Goal: Task Accomplishment & Management: Manage account settings

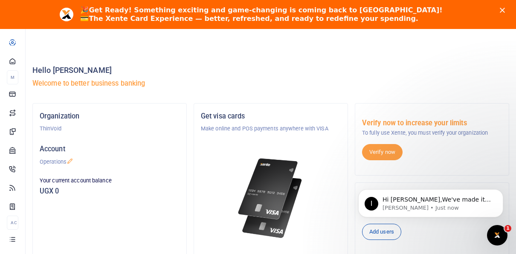
click at [508, 9] on div "Close" at bounding box center [504, 10] width 9 height 5
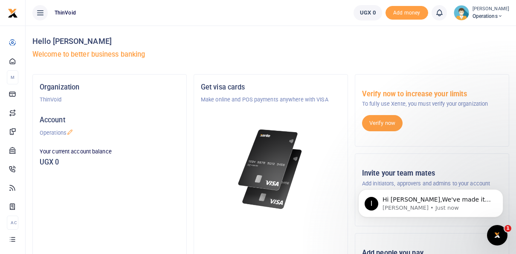
click at [476, 11] on small "[PERSON_NAME]" at bounding box center [491, 9] width 37 height 7
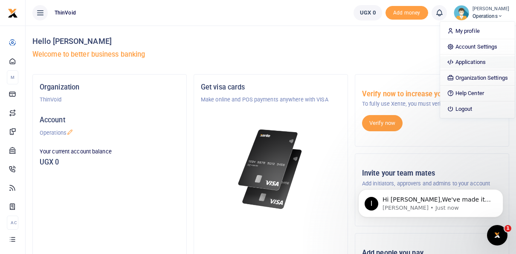
click at [456, 61] on link "Applications" at bounding box center [477, 62] width 75 height 12
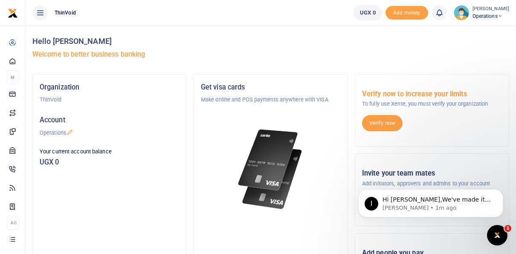
click at [473, 18] on span "Operations" at bounding box center [491, 16] width 37 height 8
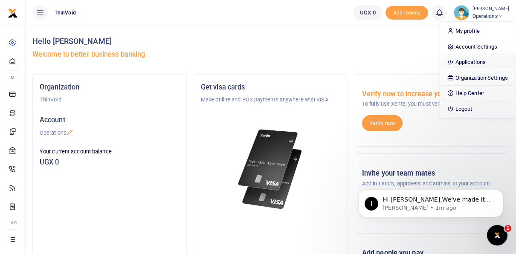
click at [470, 62] on link "Applications" at bounding box center [477, 62] width 75 height 12
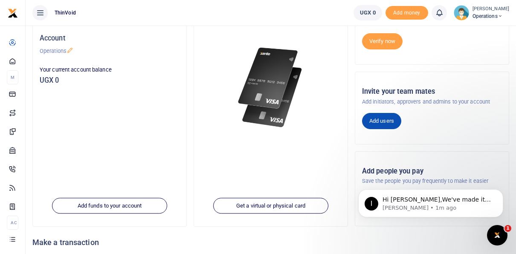
scroll to position [95, 0]
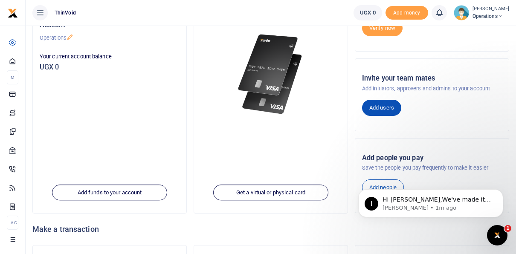
click at [381, 109] on link "Add users" at bounding box center [381, 108] width 39 height 16
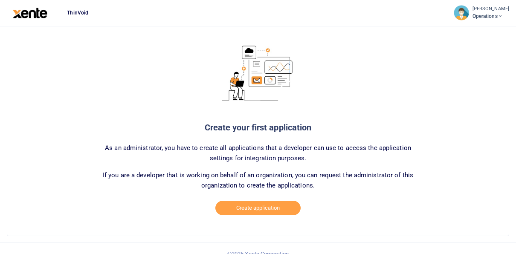
scroll to position [96, 0]
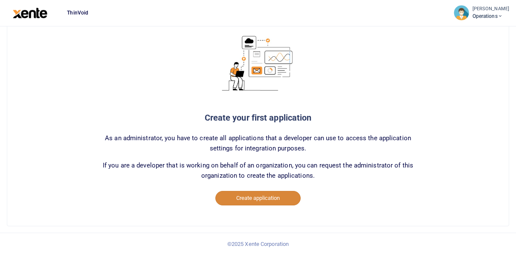
click at [253, 197] on button "Create application" at bounding box center [257, 198] width 85 height 15
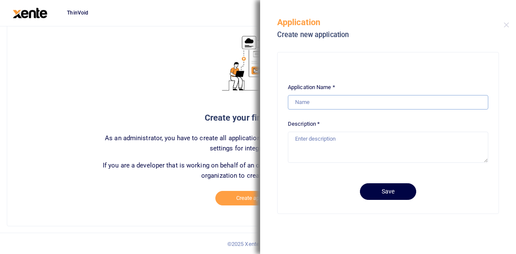
click at [313, 102] on input "Application Name *" at bounding box center [388, 102] width 200 height 15
type input "Disbursements Uganda"
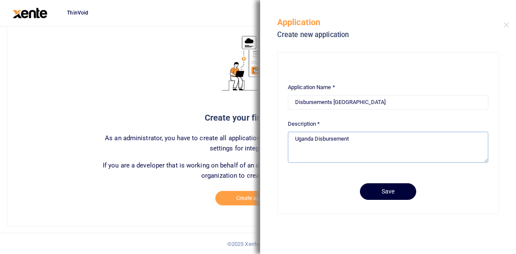
type textarea "Uganda Disbursement"
click at [395, 192] on button "Save" at bounding box center [388, 191] width 56 height 17
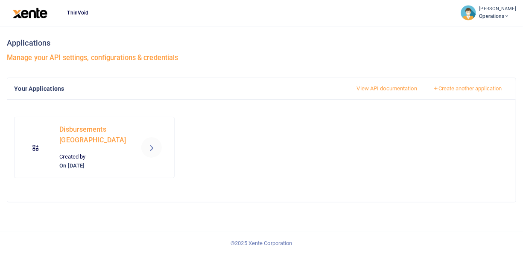
click at [149, 147] on icon at bounding box center [151, 147] width 10 height 10
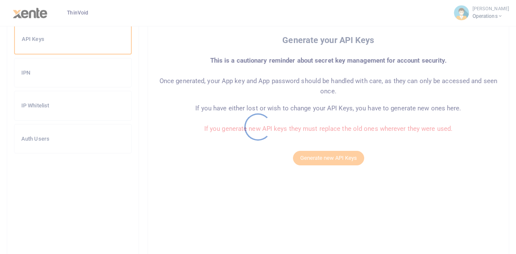
scroll to position [97, 0]
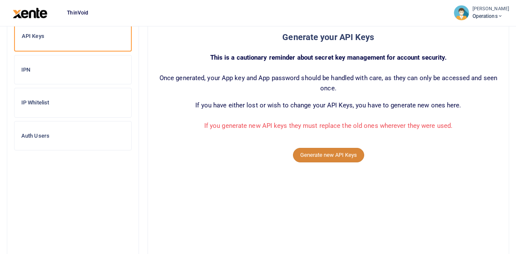
click at [324, 154] on button "Generate new API Keys" at bounding box center [328, 155] width 71 height 15
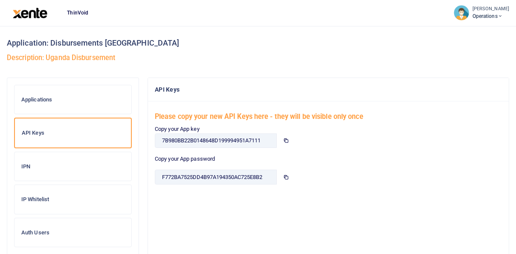
click at [282, 137] on span at bounding box center [285, 141] width 19 height 15
click at [284, 177] on icon at bounding box center [286, 177] width 6 height 6
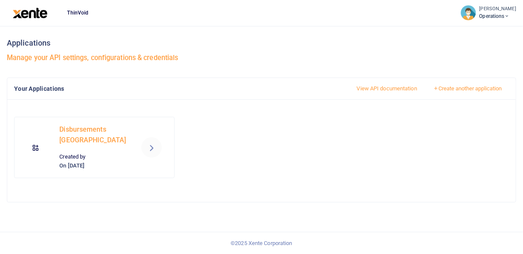
click at [151, 145] on icon at bounding box center [151, 147] width 10 height 10
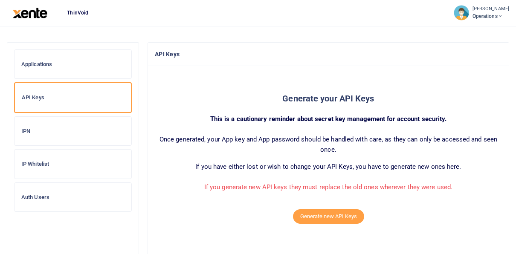
scroll to position [43, 0]
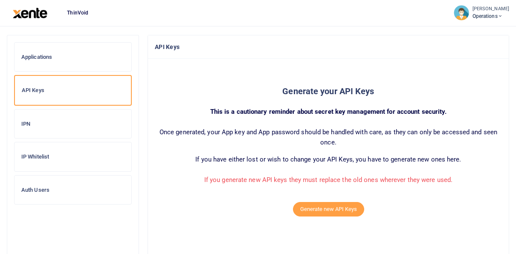
click at [41, 187] on h6 "Auth Users" at bounding box center [72, 190] width 103 height 7
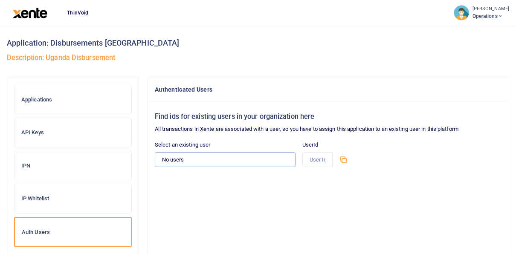
click at [183, 161] on select "No users" at bounding box center [225, 159] width 141 height 15
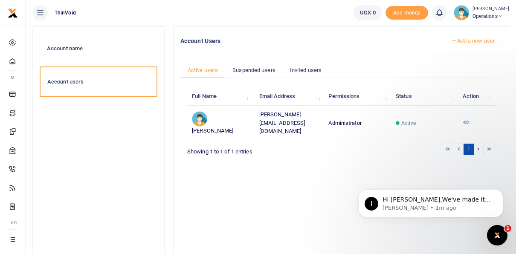
scroll to position [25, 0]
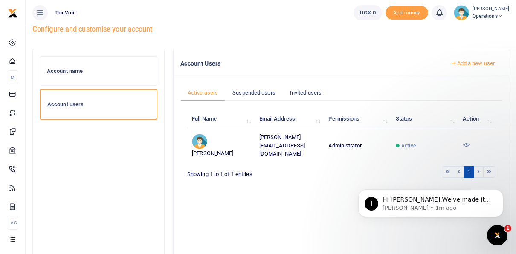
click at [469, 67] on link "Add a new user" at bounding box center [473, 63] width 58 height 15
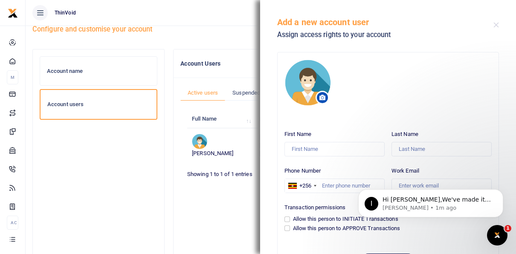
scroll to position [43, 0]
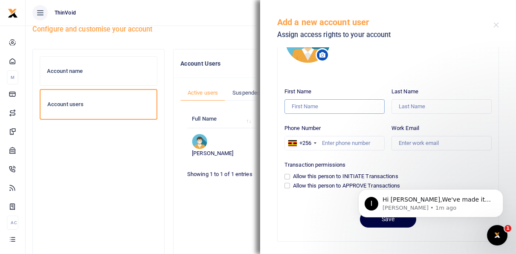
click at [317, 105] on input "First Name" at bounding box center [335, 106] width 100 height 15
type input "ThinVoid"
type input "Payments"
click at [412, 146] on input "Work Email" at bounding box center [442, 143] width 100 height 15
click at [478, 143] on input "payments" at bounding box center [442, 143] width 100 height 15
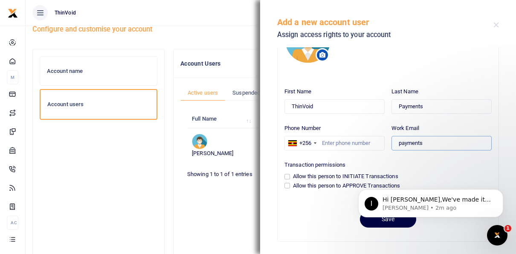
type input "payments@thinvoid.com"
click at [288, 174] on input "Allow this person to INITIATE Transactions" at bounding box center [288, 177] width 6 height 6
checkbox input "true"
click at [290, 186] on div "Allow this person to APPROVE Transactions" at bounding box center [388, 186] width 207 height 9
click at [286, 185] on input "Allow this person to APPROVE Transactions" at bounding box center [288, 186] width 6 height 6
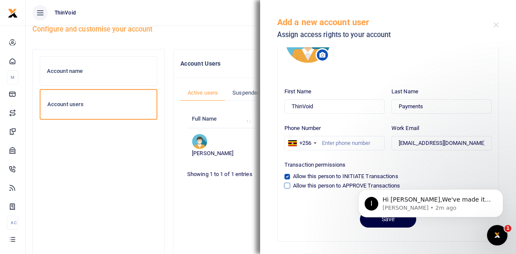
checkbox input "true"
click at [292, 207] on div "Save" at bounding box center [388, 215] width 207 height 23
click at [499, 192] on icon "Dismiss notification" at bounding box center [501, 191] width 5 height 5
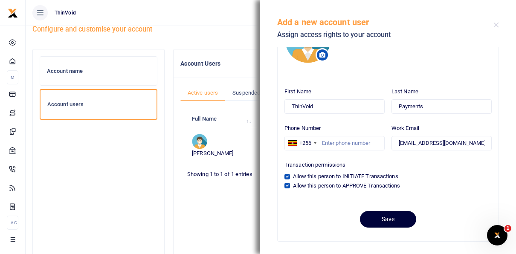
click at [388, 223] on button "Save" at bounding box center [388, 219] width 56 height 17
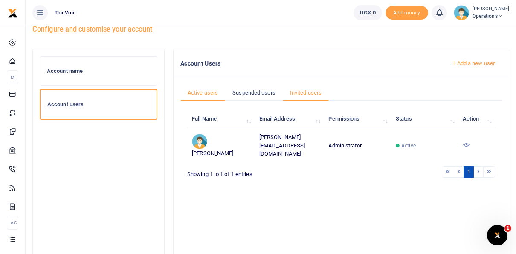
click at [306, 98] on link "Invited users" at bounding box center [306, 93] width 46 height 16
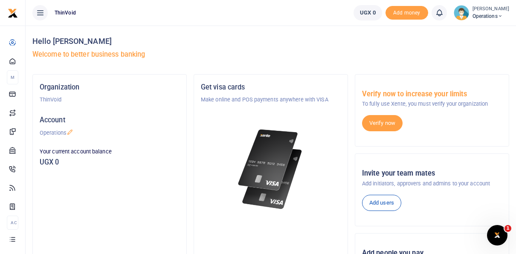
click at [473, 18] on span "Operations" at bounding box center [491, 16] width 37 height 8
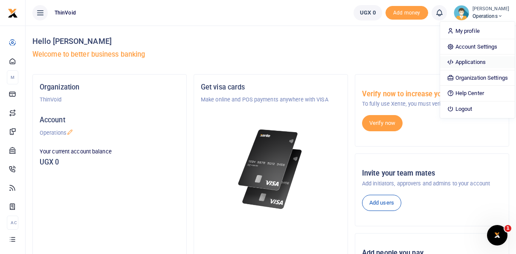
click at [456, 61] on link "Applications" at bounding box center [477, 62] width 75 height 12
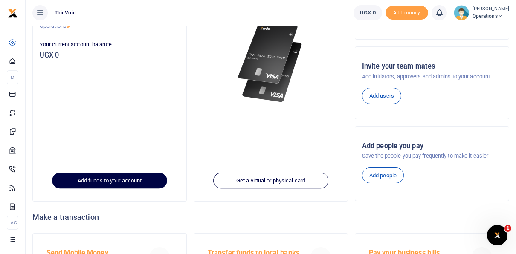
scroll to position [162, 0]
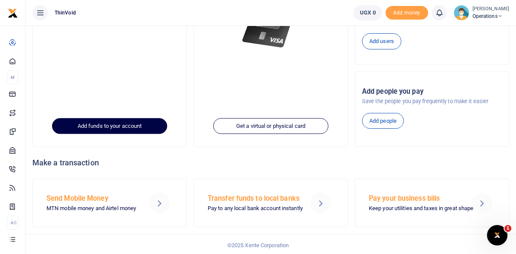
click at [128, 123] on link "Add funds to your account" at bounding box center [109, 126] width 115 height 16
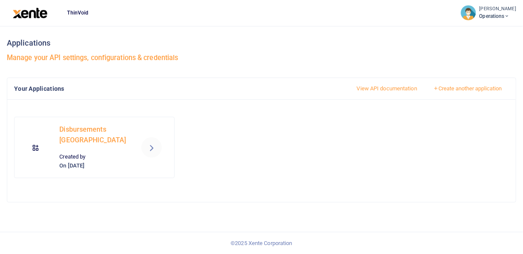
click at [131, 145] on div "Disbursements [GEOGRAPHIC_DATA] Created by On [DATE]" at bounding box center [94, 147] width 76 height 47
click at [143, 145] on link at bounding box center [151, 147] width 20 height 20
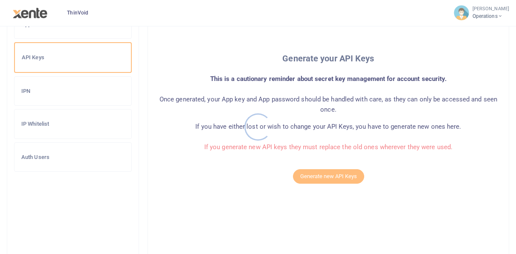
scroll to position [78, 0]
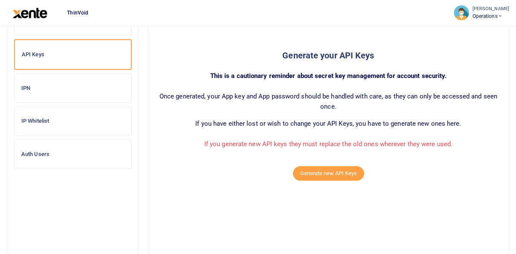
click at [35, 154] on h6 "Auth Users" at bounding box center [72, 154] width 103 height 7
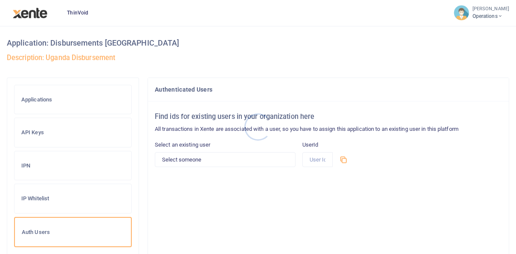
click at [268, 157] on div at bounding box center [258, 127] width 516 height 254
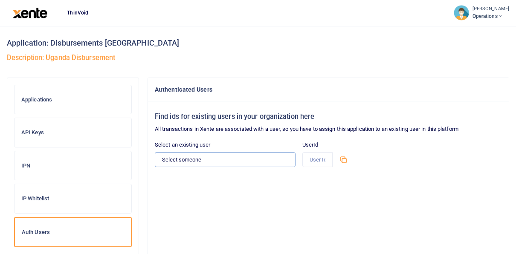
click at [288, 159] on select "Select someone ThinVoid Payments - [EMAIL_ADDRESS][DOMAIN_NAME]" at bounding box center [225, 159] width 141 height 15
select select "13984"
click at [155, 152] on select "Select someone ThinVoid Payments - [EMAIL_ADDRESS][DOMAIN_NAME]" at bounding box center [225, 159] width 141 height 15
type input "13984"
click at [343, 160] on icon at bounding box center [343, 159] width 9 height 9
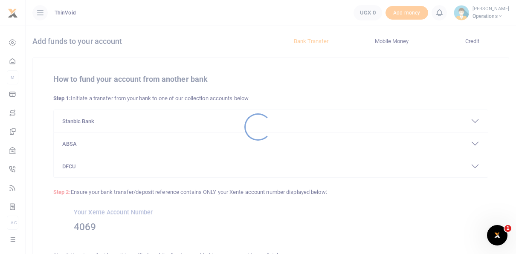
scroll to position [38, 0]
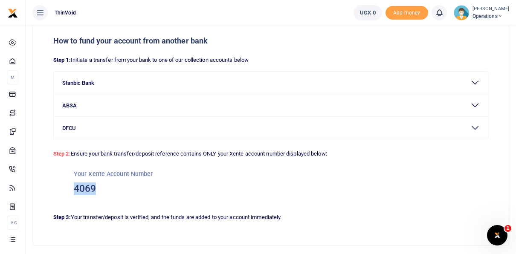
click at [81, 191] on h3 "4069" at bounding box center [271, 189] width 394 height 13
copy h3 "4069"
